Goal: Task Accomplishment & Management: Manage account settings

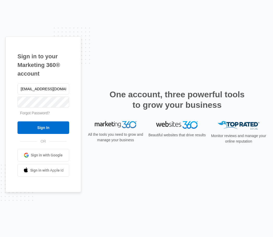
type input "morrwl9@aol.com"
click at [57, 134] on input "Sign In" at bounding box center [43, 127] width 52 height 13
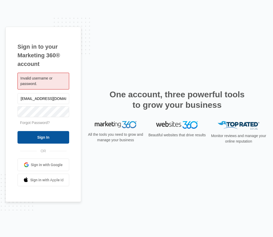
click at [28, 143] on input "Sign In" at bounding box center [43, 137] width 52 height 13
click at [69, 143] on input "Sign In" at bounding box center [43, 137] width 52 height 13
click at [65, 143] on input "Sign In" at bounding box center [43, 137] width 52 height 13
click at [87, 166] on div "Sign in to your Marketing 360® account Invalid username or password. morrwl9@ao…" at bounding box center [136, 119] width 262 height 184
drag, startPoint x: 84, startPoint y: 163, endPoint x: 86, endPoint y: 166, distance: 2.8
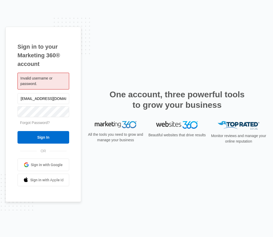
click at [86, 166] on div "Sign in to your Marketing 360® account Invalid username or password. morrwl9@ao…" at bounding box center [136, 119] width 262 height 184
click at [59, 167] on span "Sign in with Google" at bounding box center [47, 164] width 32 height 5
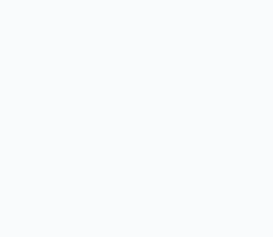
click at [92, 45] on body at bounding box center [136, 118] width 273 height 237
